Goal: Find specific page/section: Find specific page/section

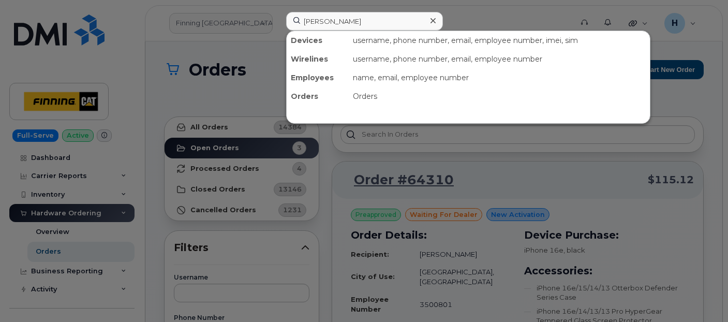
scroll to position [172, 0]
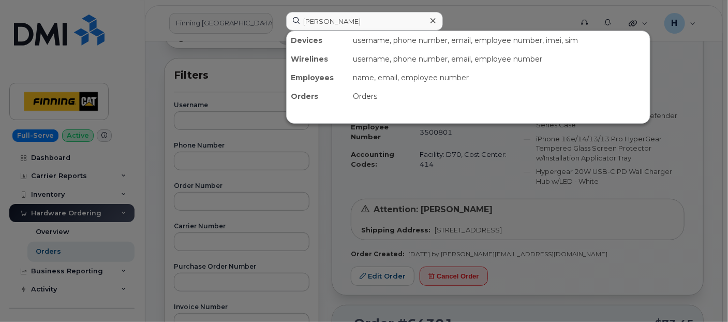
type input "[PERSON_NAME]"
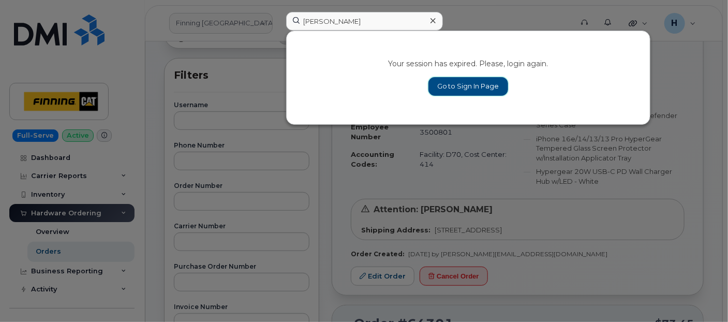
click at [446, 88] on link "Go to Sign In Page" at bounding box center [468, 86] width 80 height 19
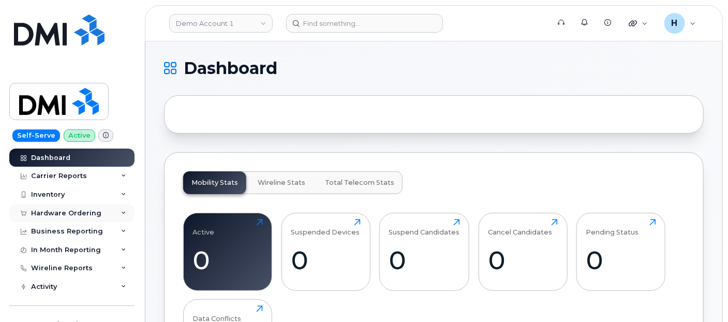
click at [74, 212] on div "Hardware Ordering" at bounding box center [66, 213] width 70 height 8
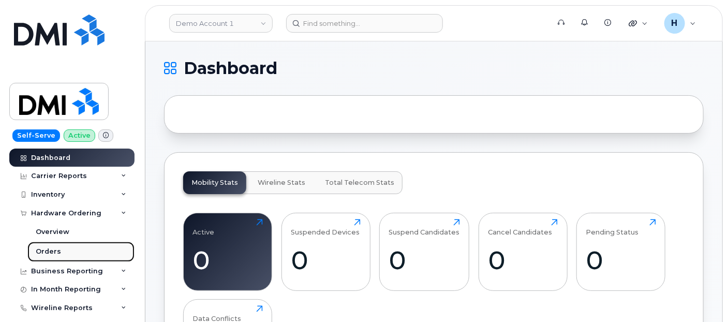
click at [70, 248] on link "Orders" at bounding box center [80, 252] width 107 height 20
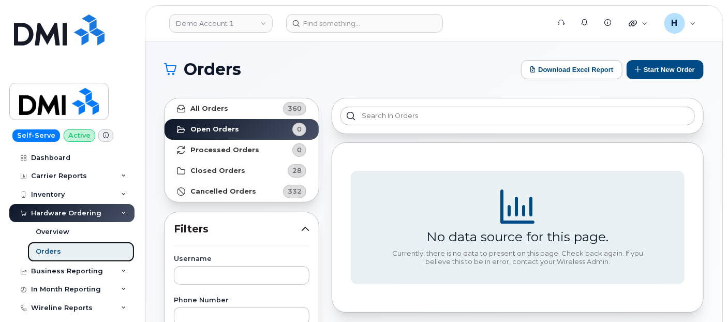
click at [63, 245] on link "Orders" at bounding box center [80, 252] width 107 height 20
click at [339, 33] on header "Demo Account 1 Support Alerts Knowledge Base Quicklinks Suspend / Cancel Device…" at bounding box center [434, 23] width 578 height 36
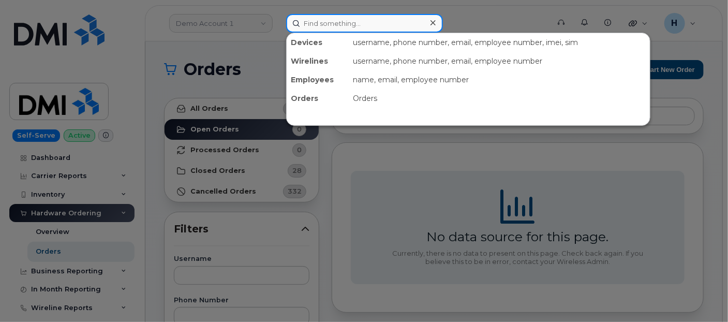
click at [342, 29] on input at bounding box center [364, 23] width 157 height 19
paste input "[PERSON_NAME]"
type input "[PERSON_NAME]"
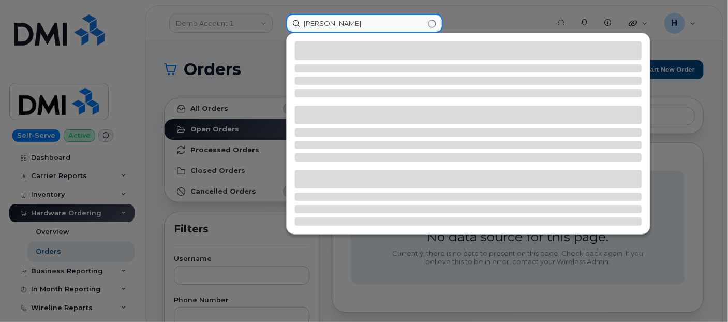
click at [374, 23] on input "[PERSON_NAME]" at bounding box center [364, 23] width 157 height 19
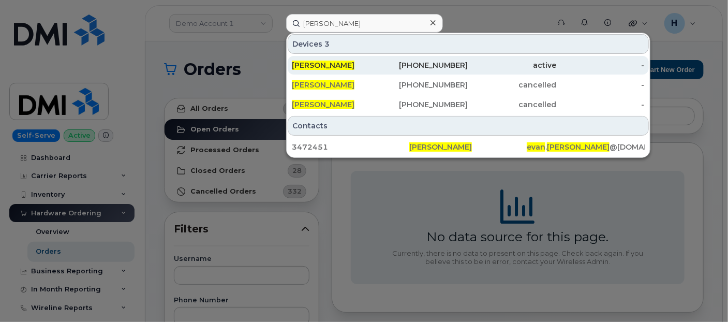
click at [326, 61] on span "[PERSON_NAME]" at bounding box center [323, 65] width 63 height 9
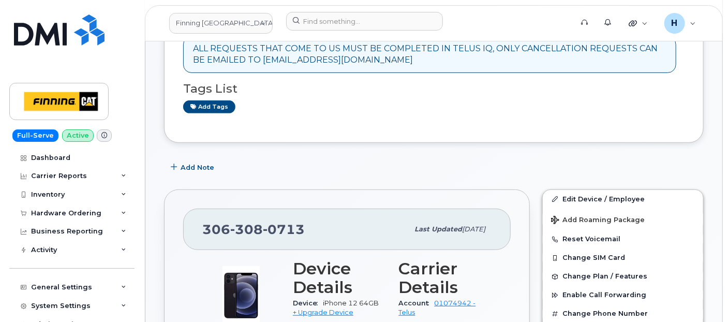
scroll to position [287, 0]
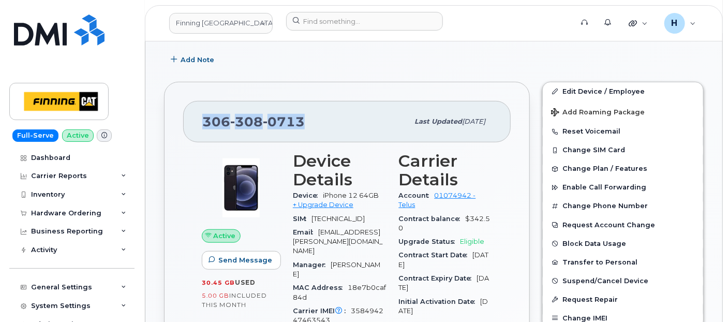
drag, startPoint x: 314, startPoint y: 125, endPoint x: 205, endPoint y: 129, distance: 108.7
click at [205, 129] on div "306 308 0713" at bounding box center [305, 122] width 206 height 22
copy span "306 308 0713"
click at [73, 210] on div "Hardware Ordering" at bounding box center [66, 213] width 70 height 8
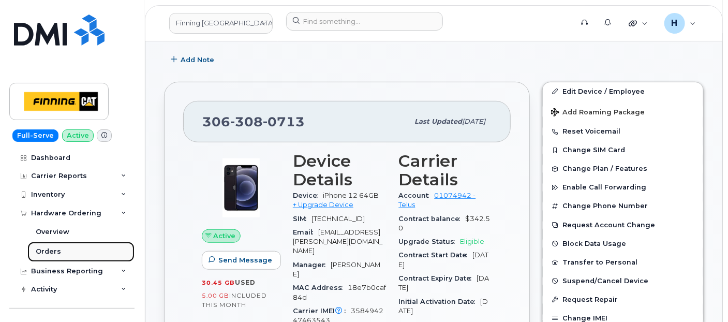
click at [65, 252] on link "Orders" at bounding box center [80, 252] width 107 height 20
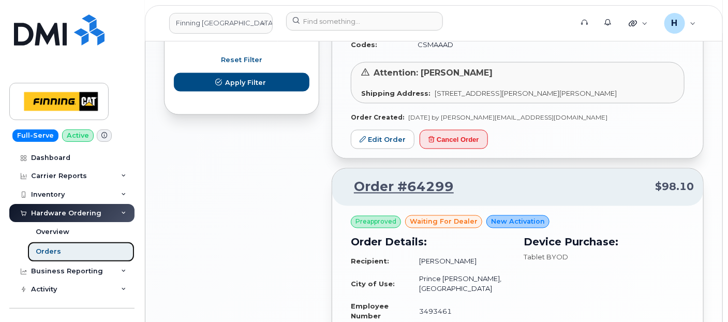
scroll to position [747, 0]
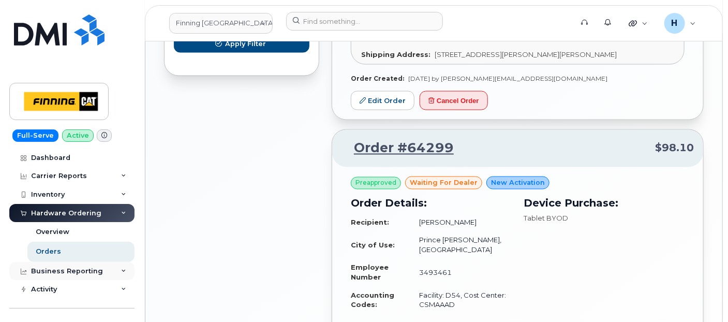
click at [77, 262] on div "Business Reporting" at bounding box center [71, 271] width 125 height 19
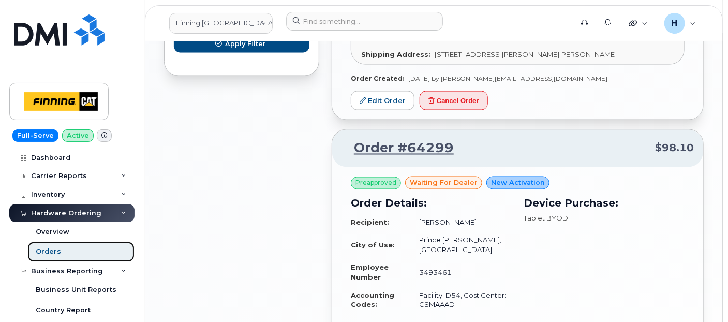
click at [79, 257] on link "Orders" at bounding box center [80, 252] width 107 height 20
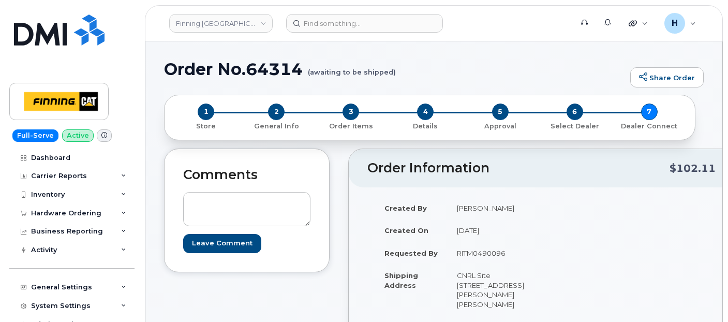
scroll to position [402, 0]
